Goal: Task Accomplishment & Management: Use online tool/utility

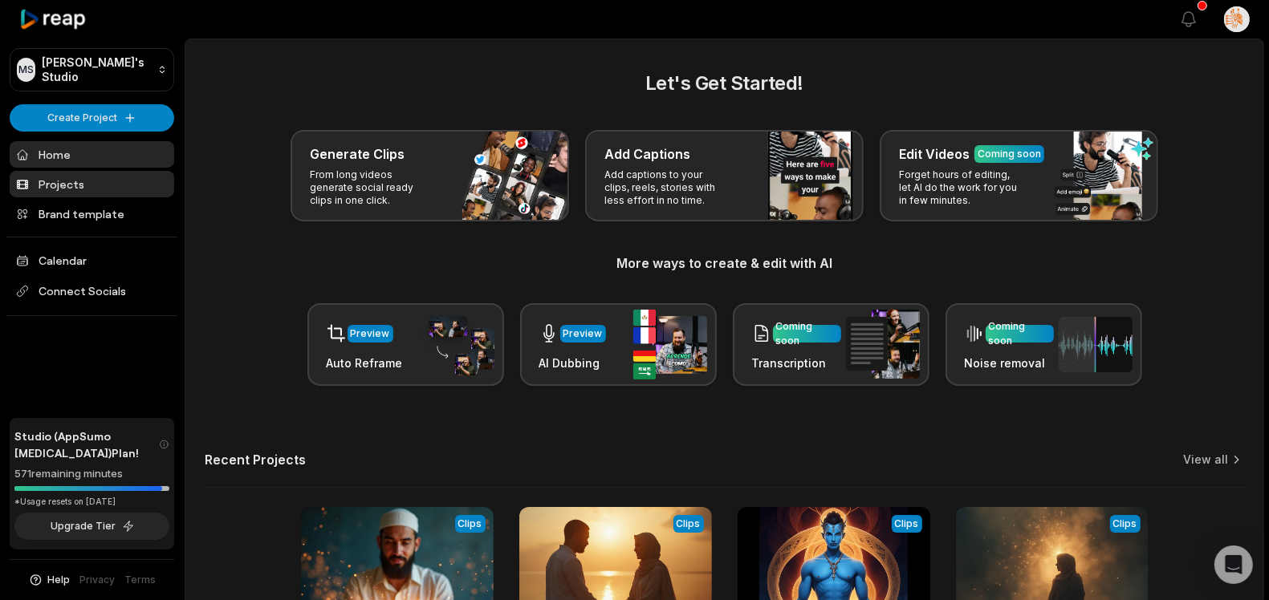
click at [100, 177] on link "Projects" at bounding box center [92, 184] width 165 height 26
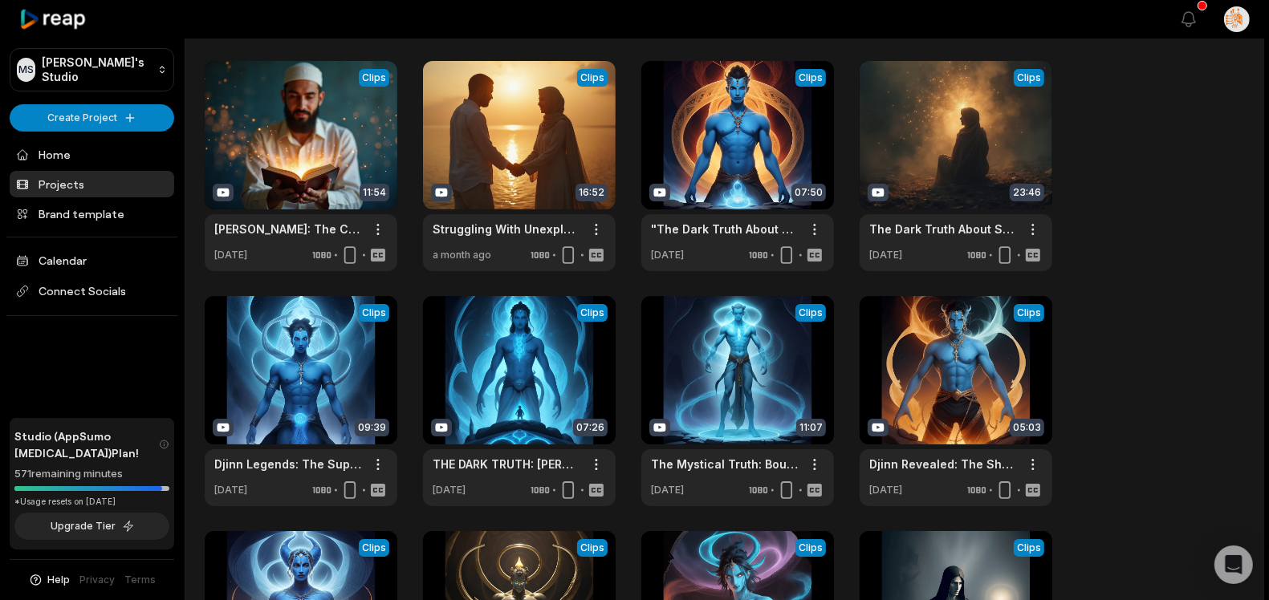
scroll to position [50, 0]
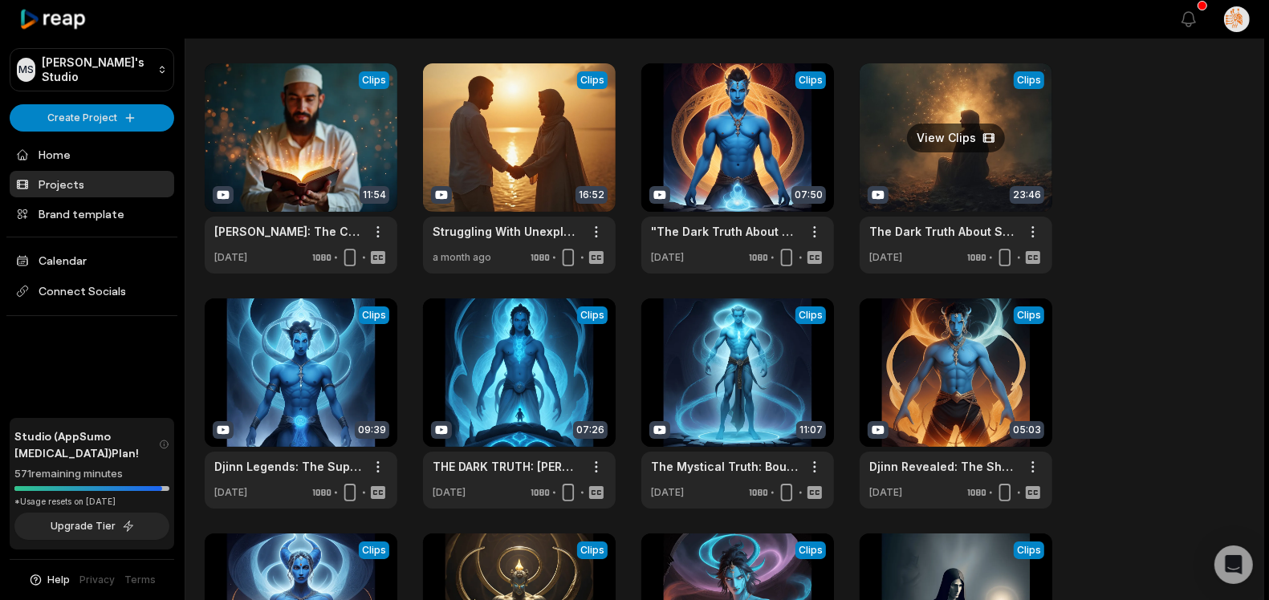
click at [906, 164] on link at bounding box center [956, 168] width 193 height 210
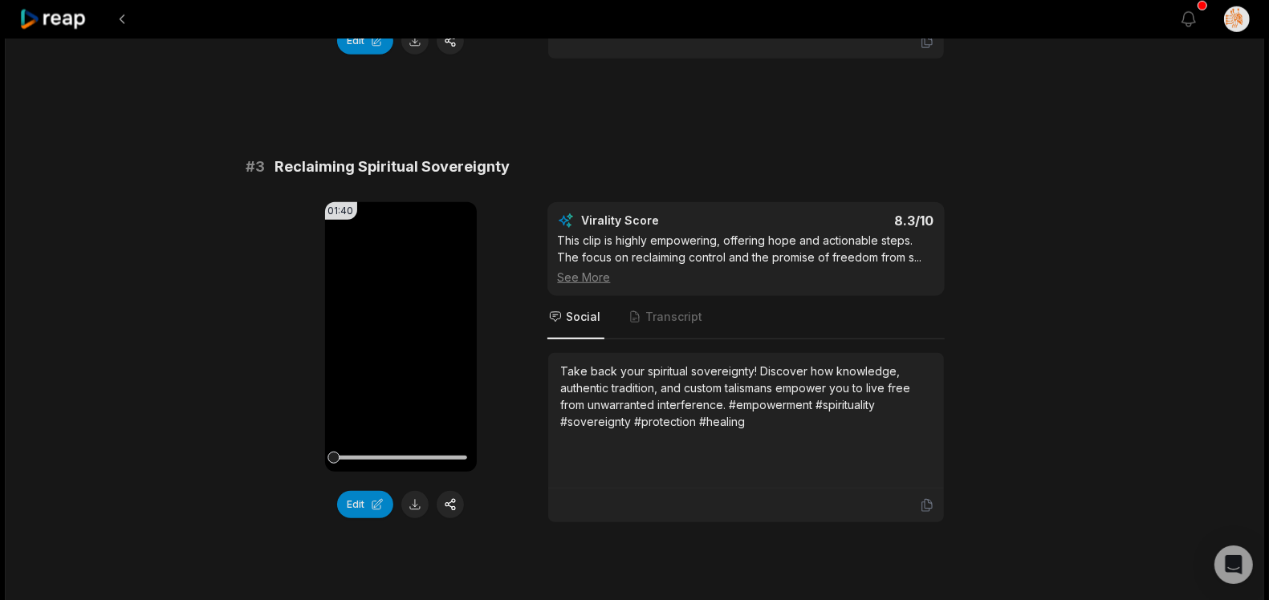
scroll to position [1472, 0]
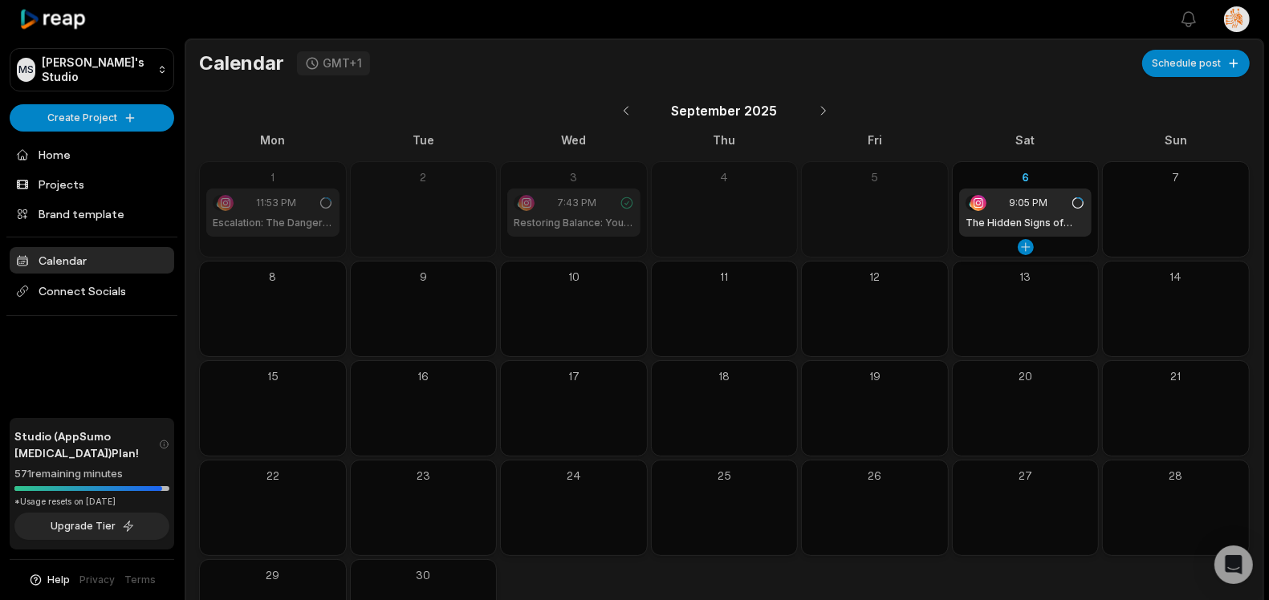
click at [992, 221] on h1 "The Hidden Signs of Spiritual Attacks" at bounding box center [1025, 223] width 120 height 14
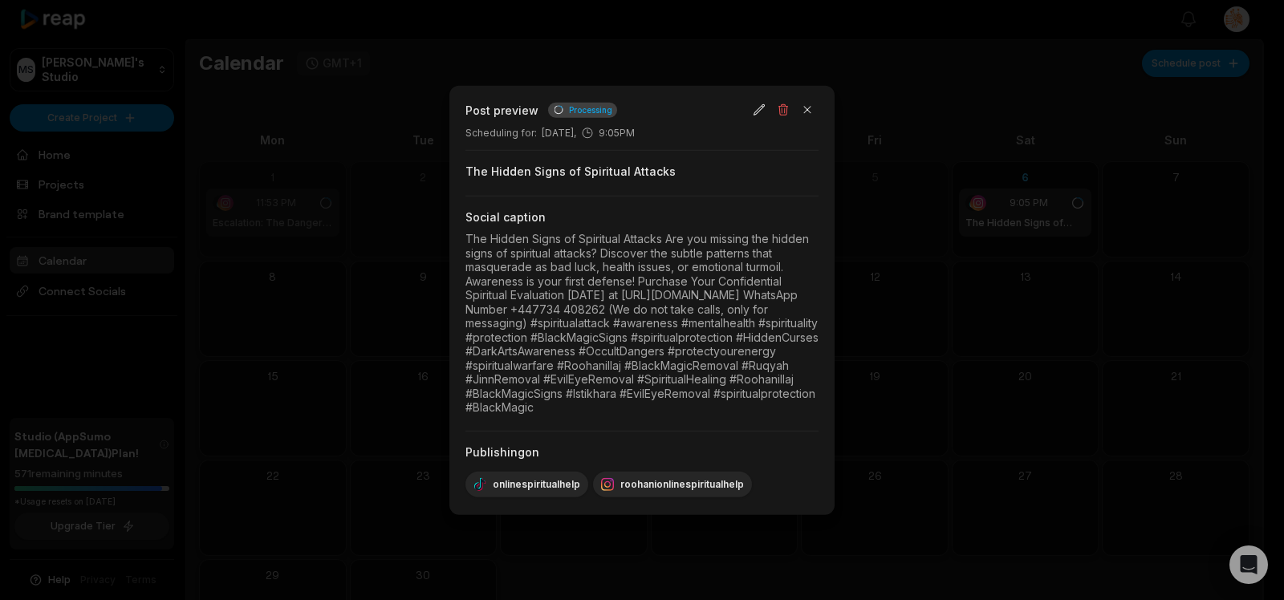
drag, startPoint x: 469, startPoint y: 222, endPoint x: 768, endPoint y: 421, distance: 359.3
click at [768, 421] on div "Post preview Processing Scheduling for : September 6, 9:05PM The Hidden Signs o…" at bounding box center [641, 300] width 385 height 429
copy div "The Hidden Signs of Spiritual Attacks Are you missing the hidden signs of spiri…"
click at [811, 100] on button "button" at bounding box center [807, 110] width 22 height 22
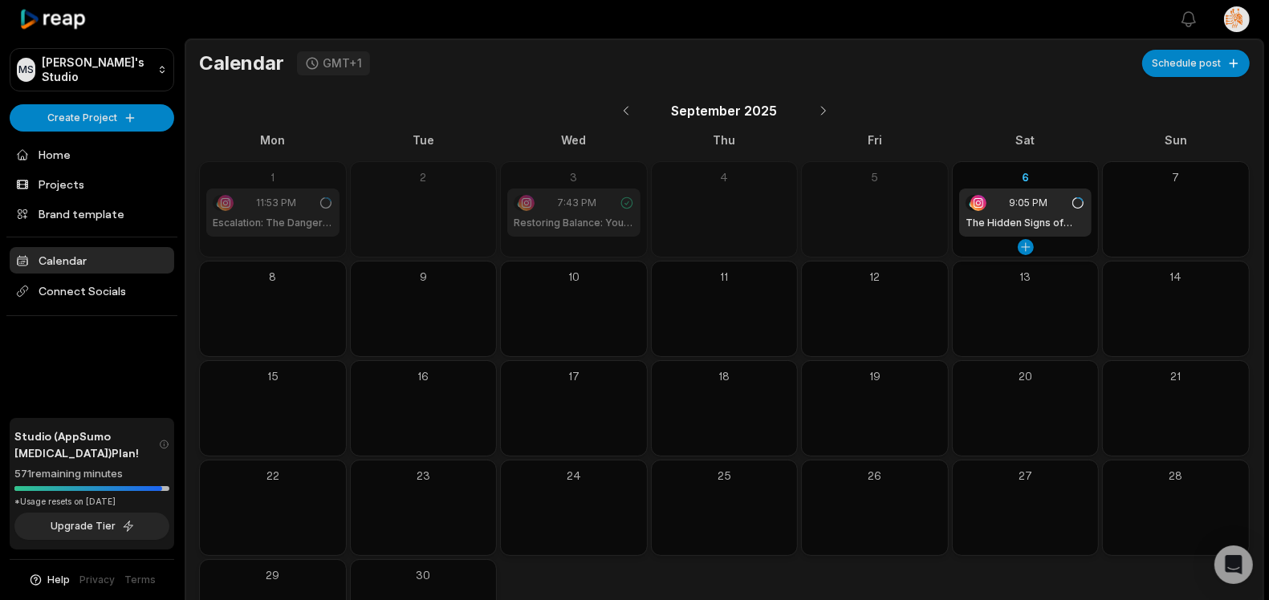
click at [952, 216] on div "6 9:05 PM The Hidden Signs of Spiritual Attacks" at bounding box center [1026, 209] width 148 height 96
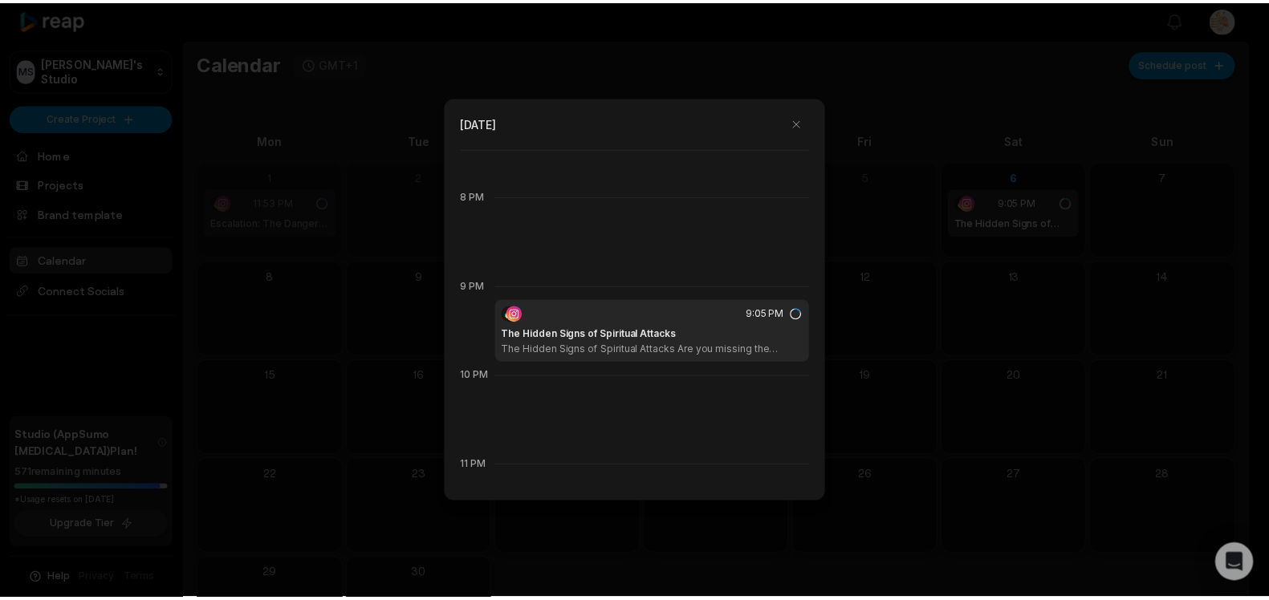
scroll to position [1815, 0]
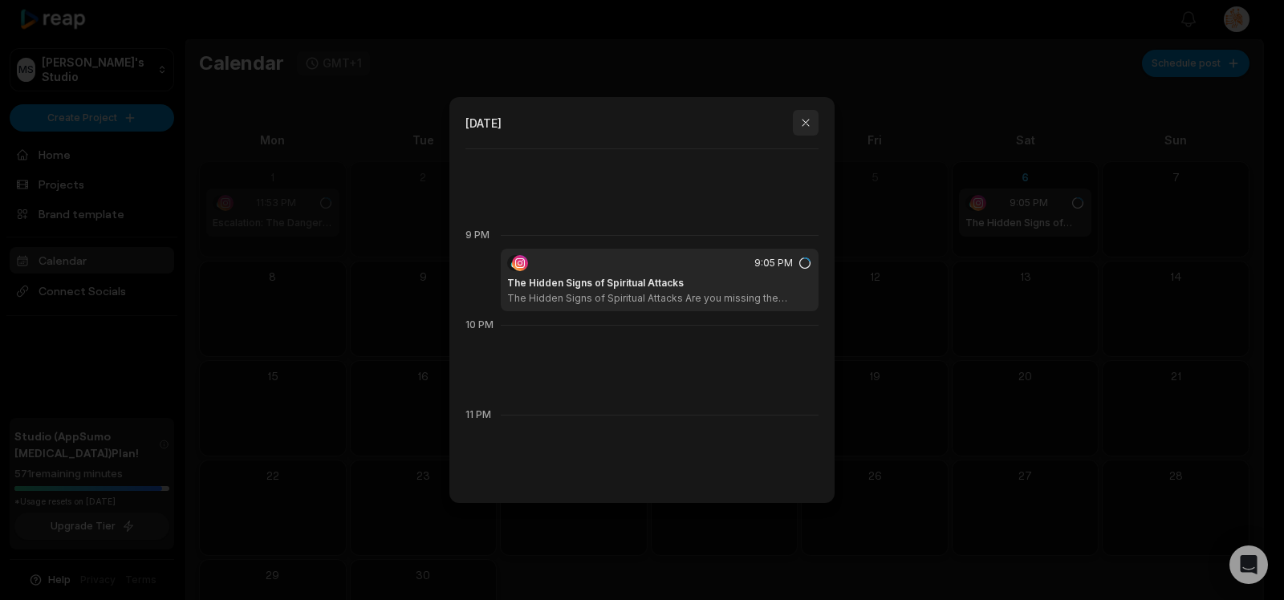
click at [811, 129] on button "button" at bounding box center [806, 123] width 26 height 26
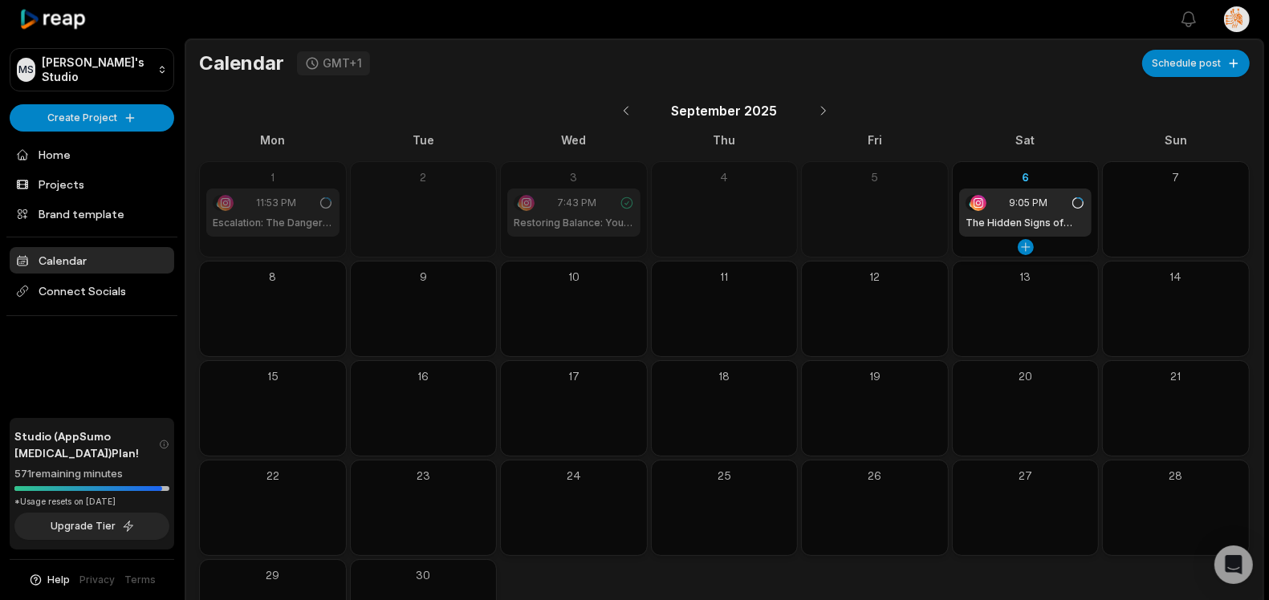
click at [983, 196] on div at bounding box center [978, 203] width 16 height 16
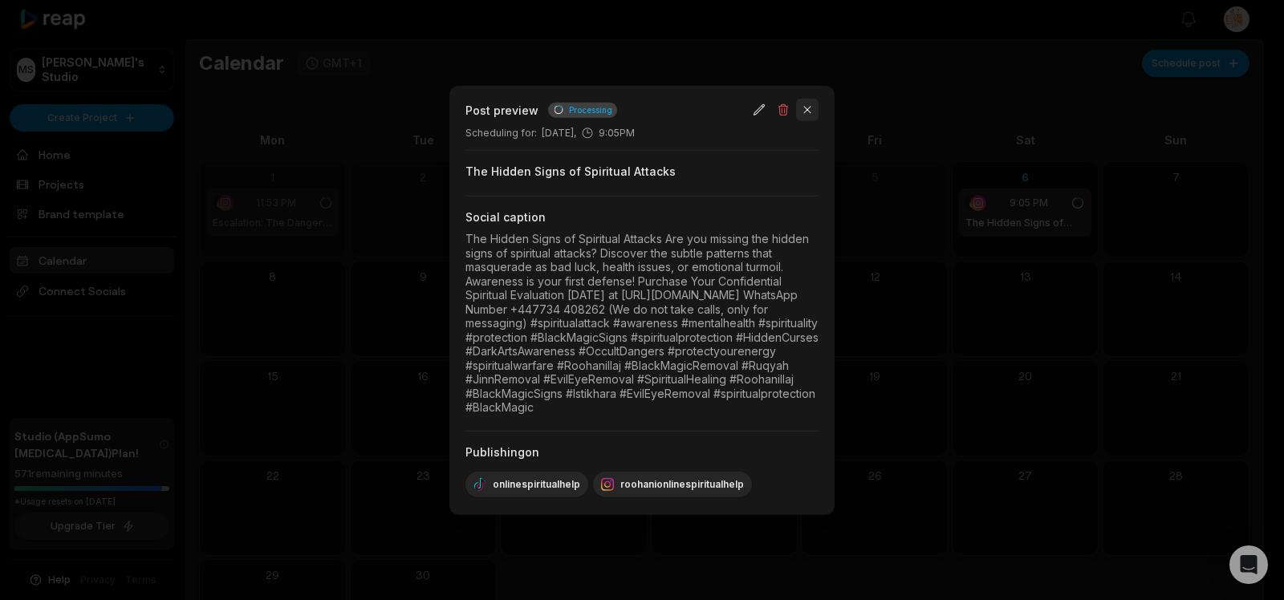
click at [807, 99] on button "button" at bounding box center [807, 110] width 22 height 22
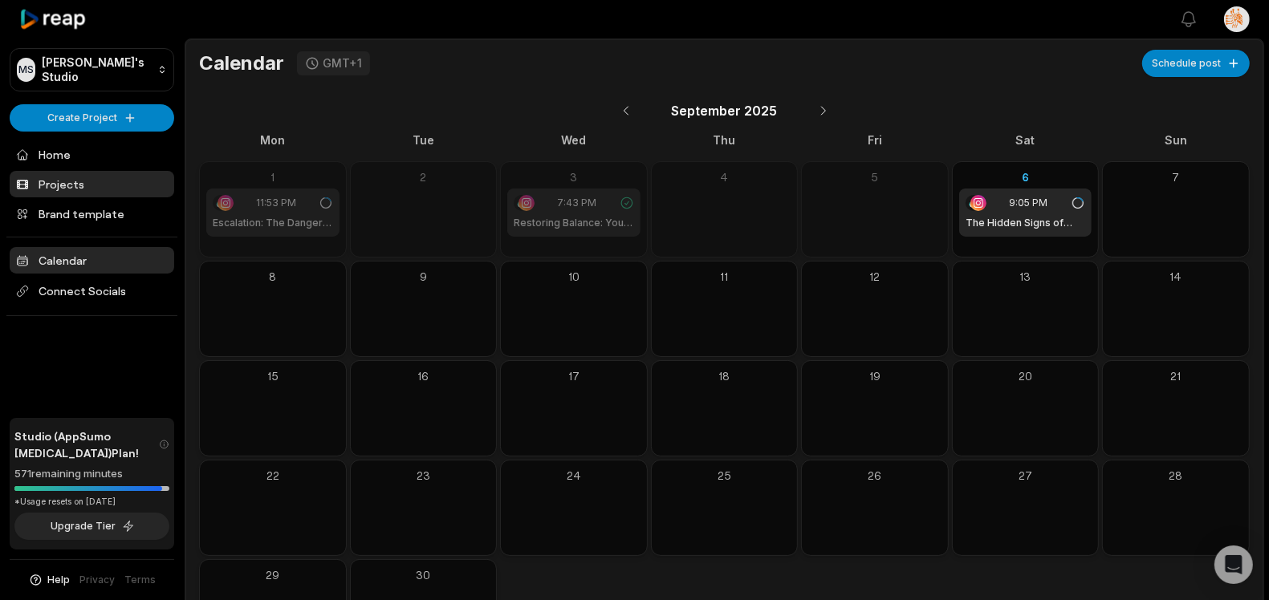
click at [91, 189] on link "Projects" at bounding box center [92, 184] width 165 height 26
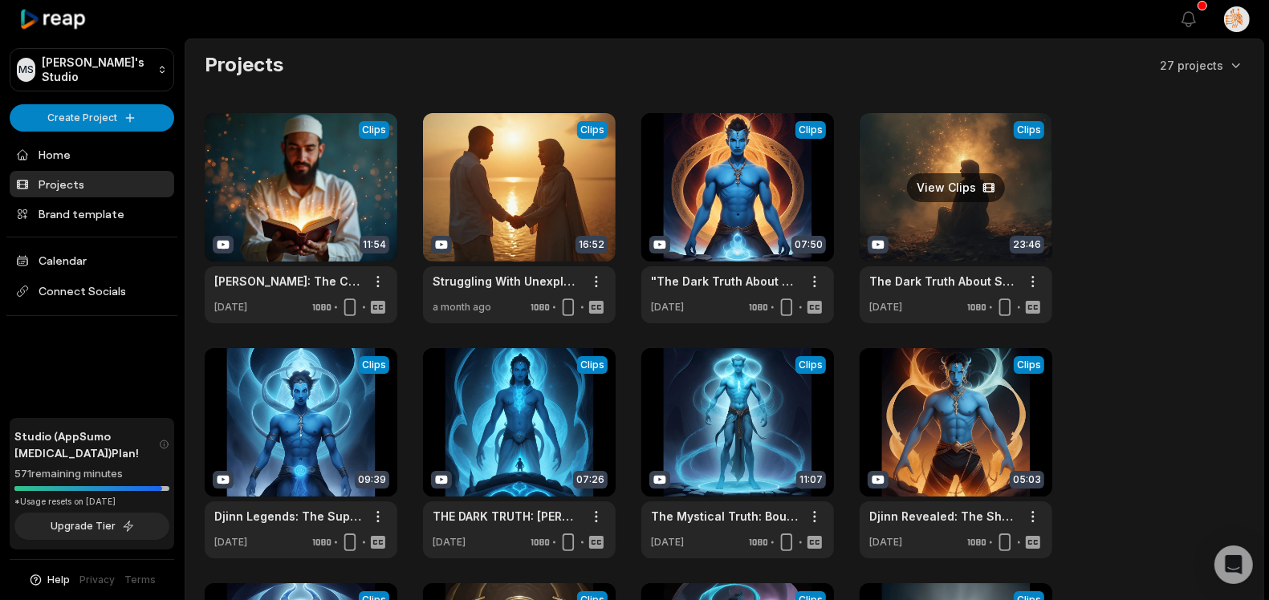
click at [921, 220] on link at bounding box center [956, 218] width 193 height 210
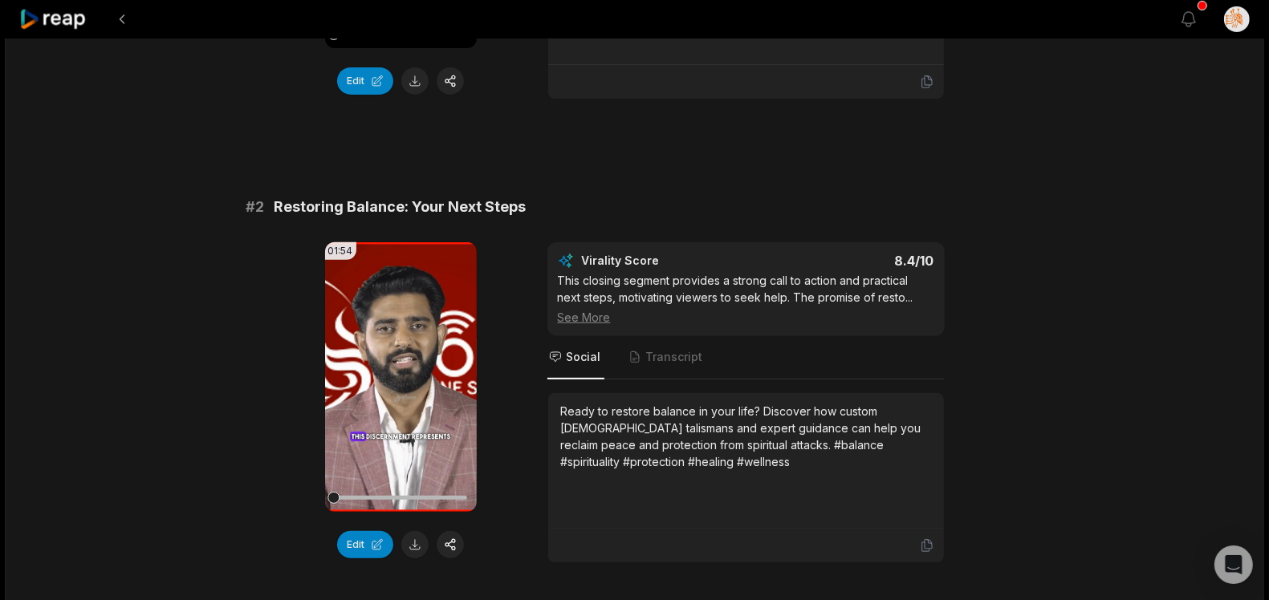
scroll to position [518, 0]
